Goal: Find specific page/section: Find specific page/section

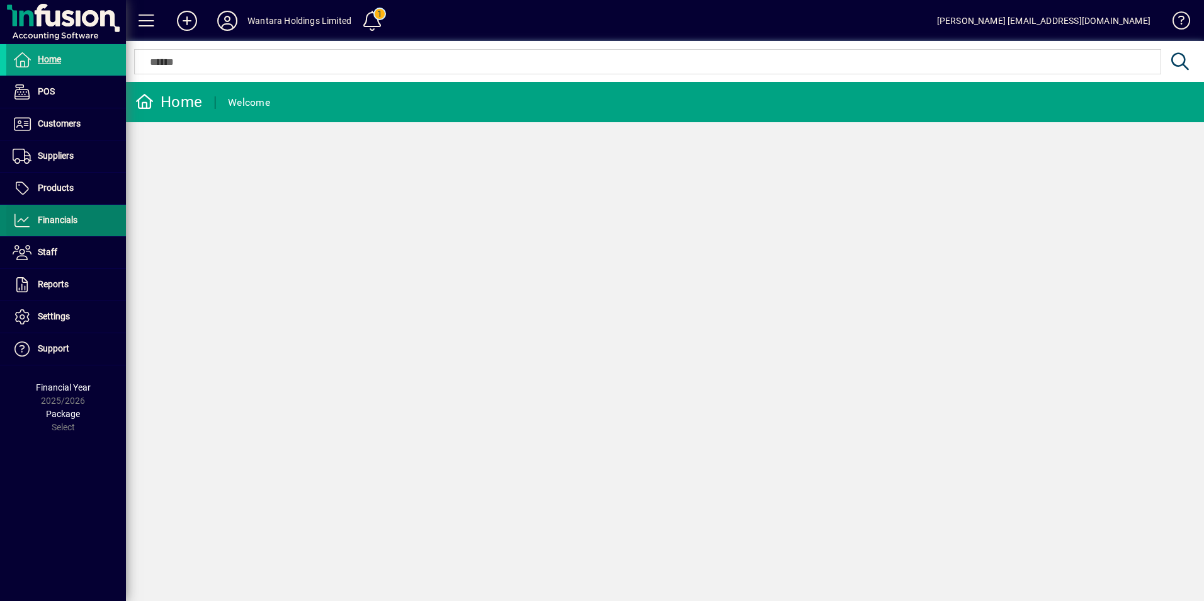
click at [62, 224] on span "Financials" at bounding box center [58, 220] width 40 height 10
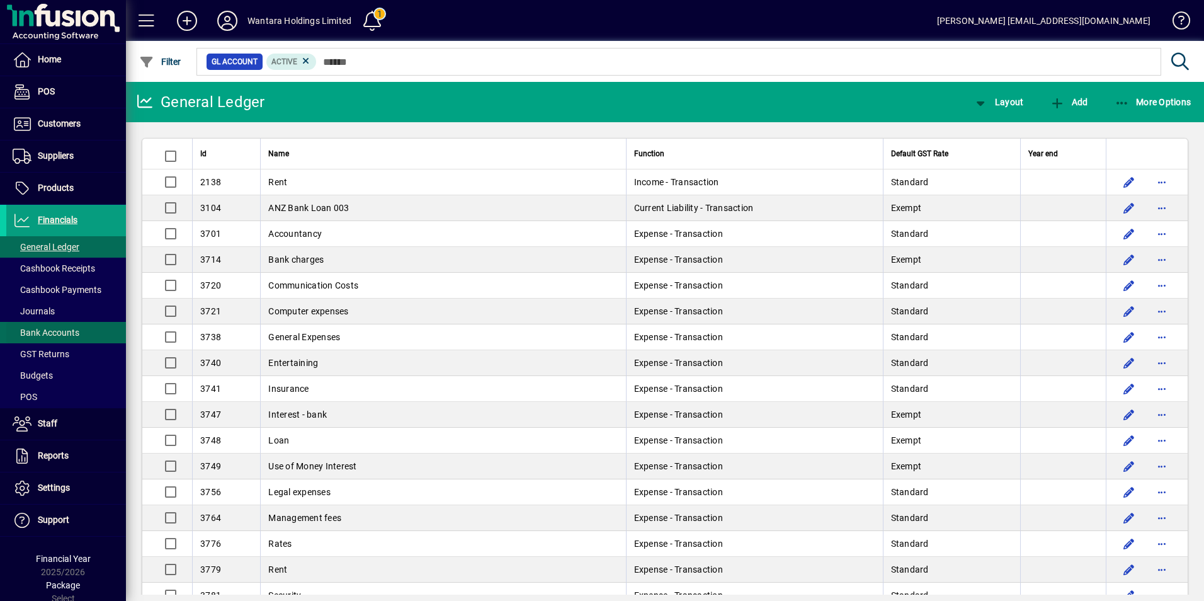
click at [55, 325] on span at bounding box center [66, 332] width 120 height 30
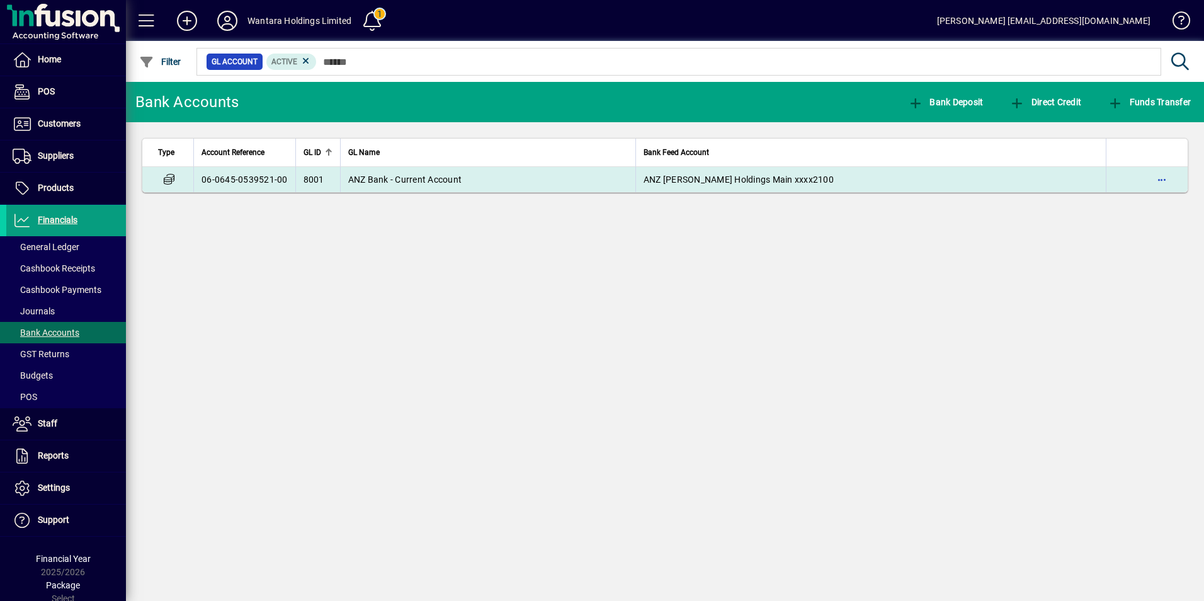
click at [393, 174] on span "ANZ Bank - Current Account" at bounding box center [405, 179] width 114 height 10
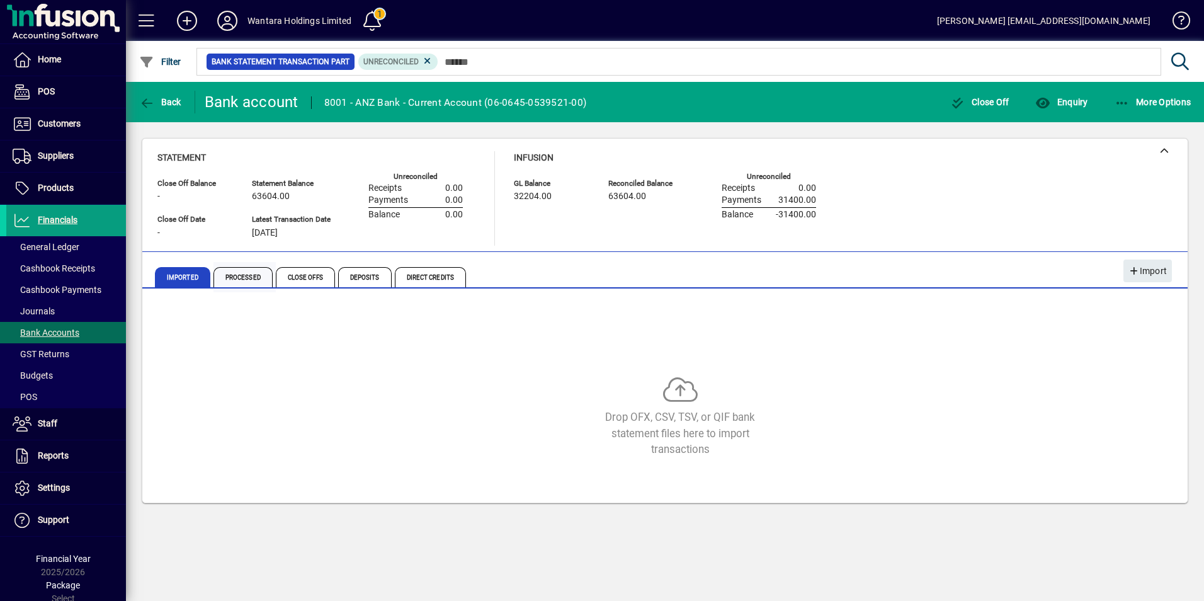
click at [256, 275] on span "Processed" at bounding box center [242, 277] width 59 height 20
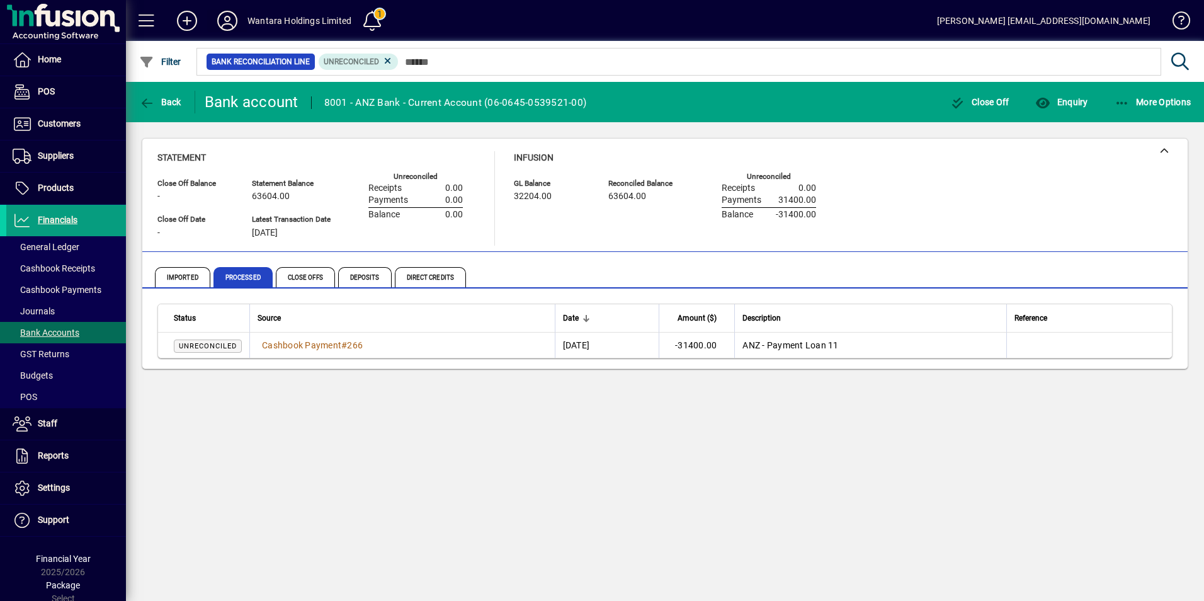
click at [224, 19] on icon at bounding box center [227, 21] width 25 height 20
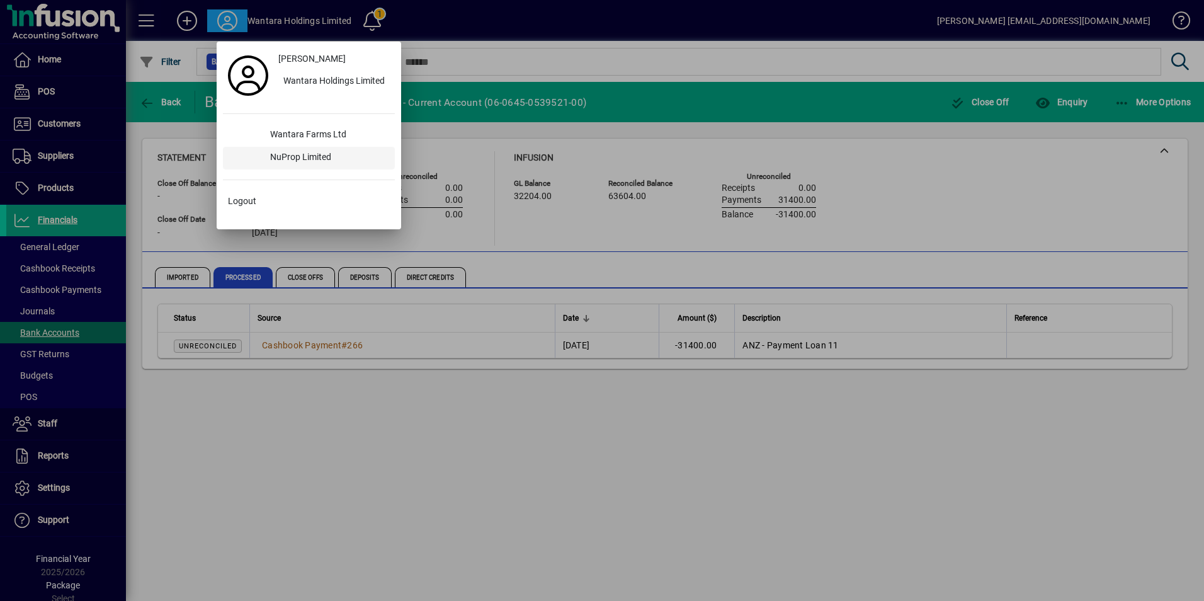
click at [297, 159] on div "NuProp Limited" at bounding box center [327, 158] width 135 height 23
